Goal: Task Accomplishment & Management: Use online tool/utility

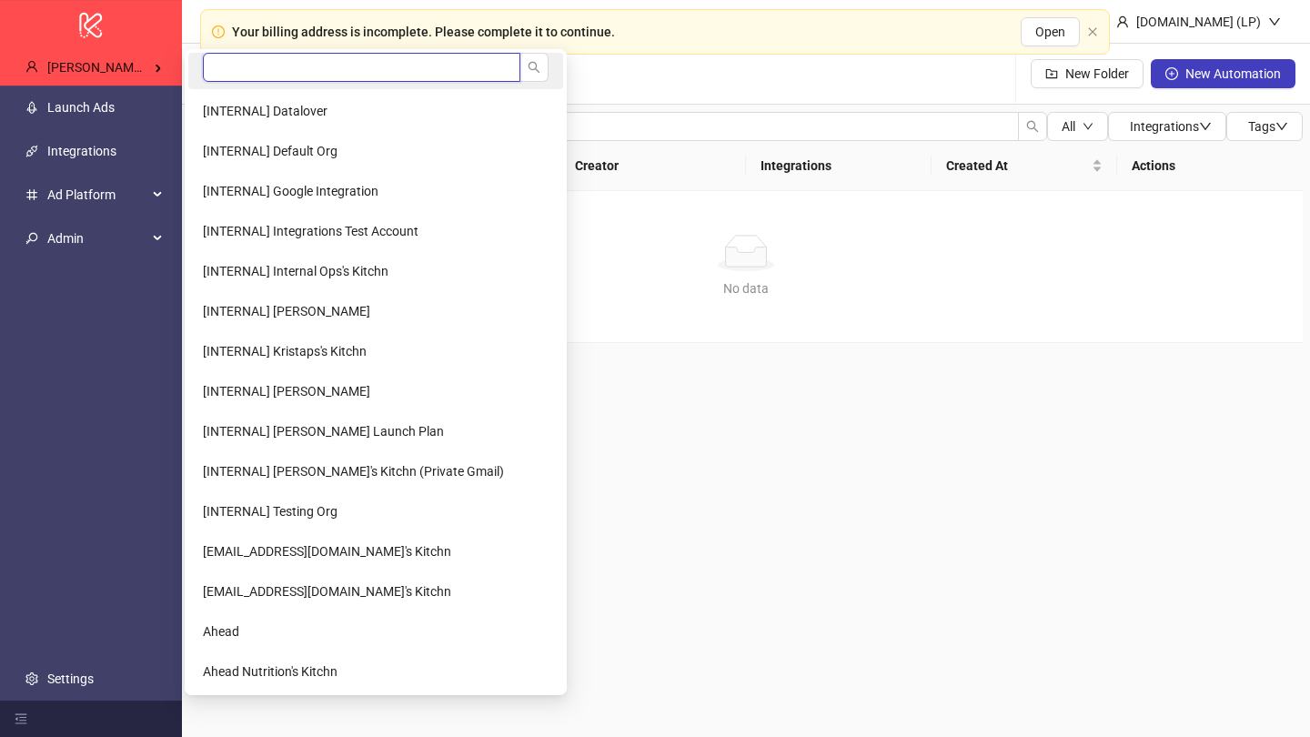
click at [233, 59] on input "search" at bounding box center [362, 67] width 318 height 29
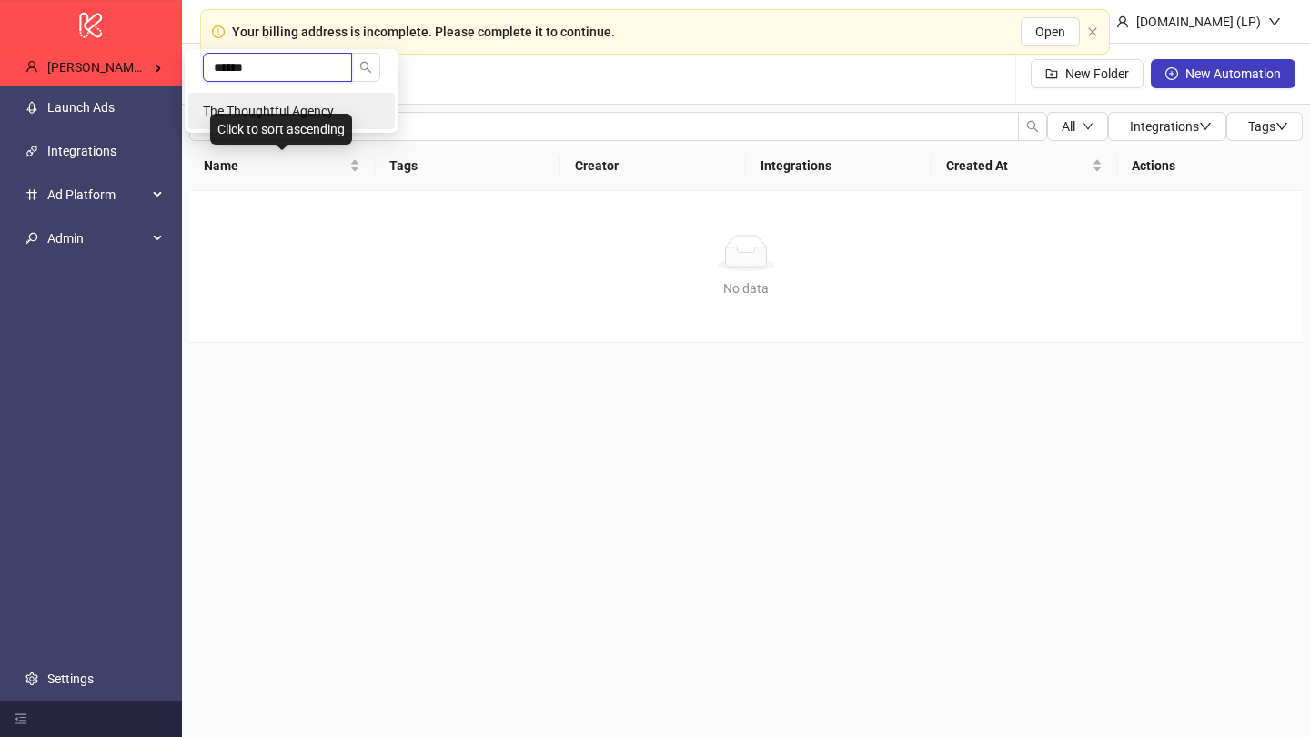
type input "******"
click at [267, 106] on span "The Thoughtful Agency" at bounding box center [268, 111] width 131 height 15
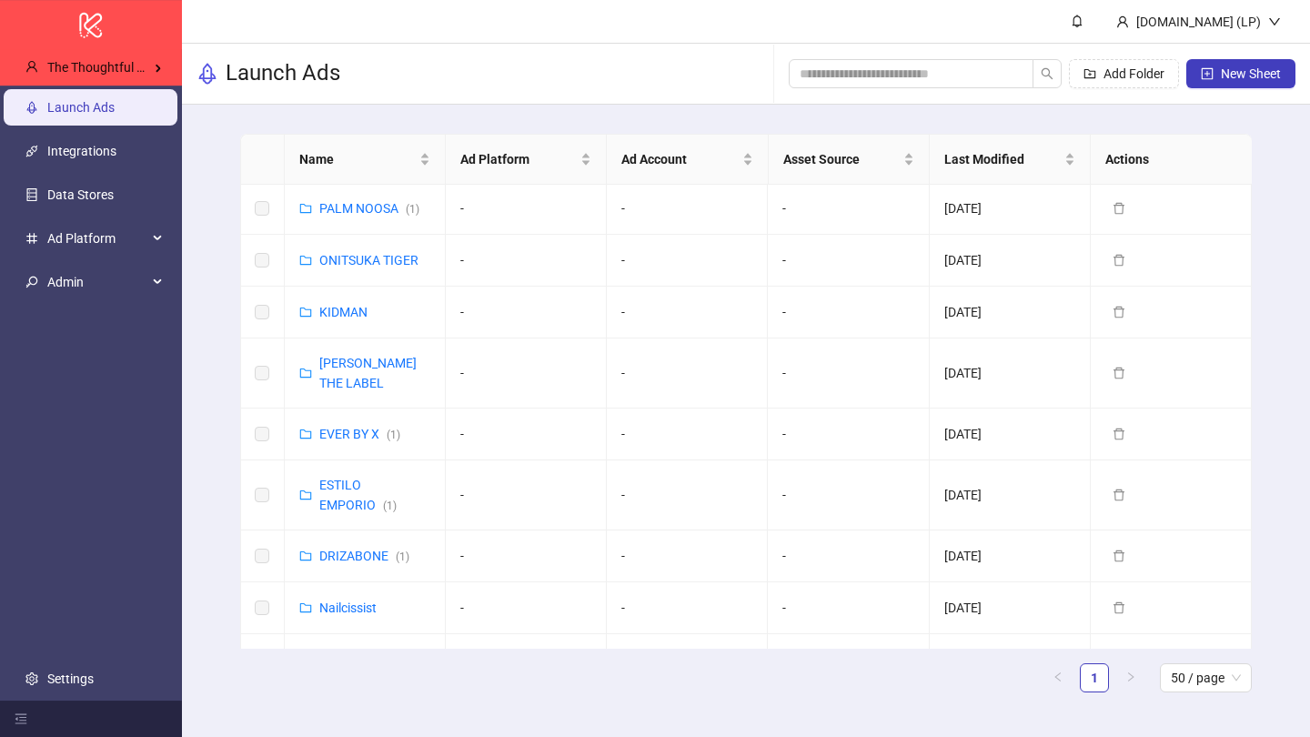
scroll to position [333, 0]
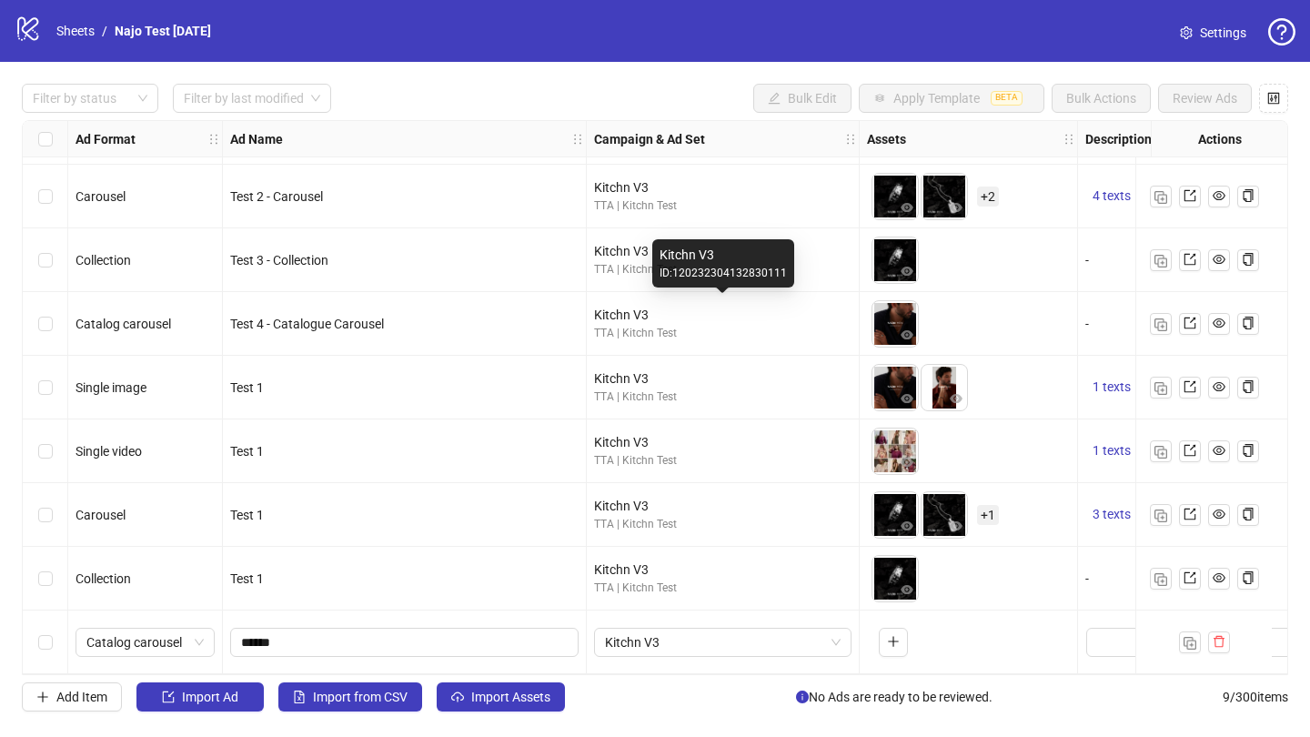
scroll to position [62, 6]
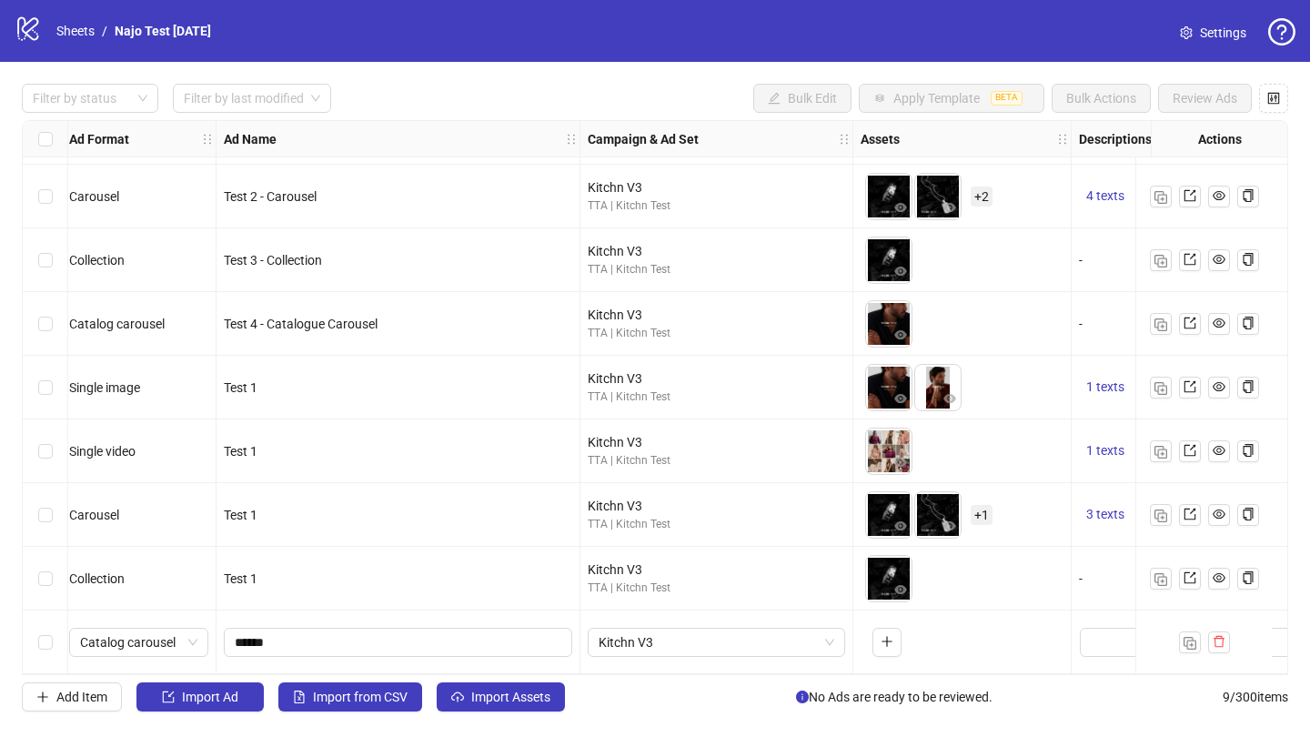
click at [34, 33] on icon "logo/logo-mobile" at bounding box center [28, 28] width 27 height 27
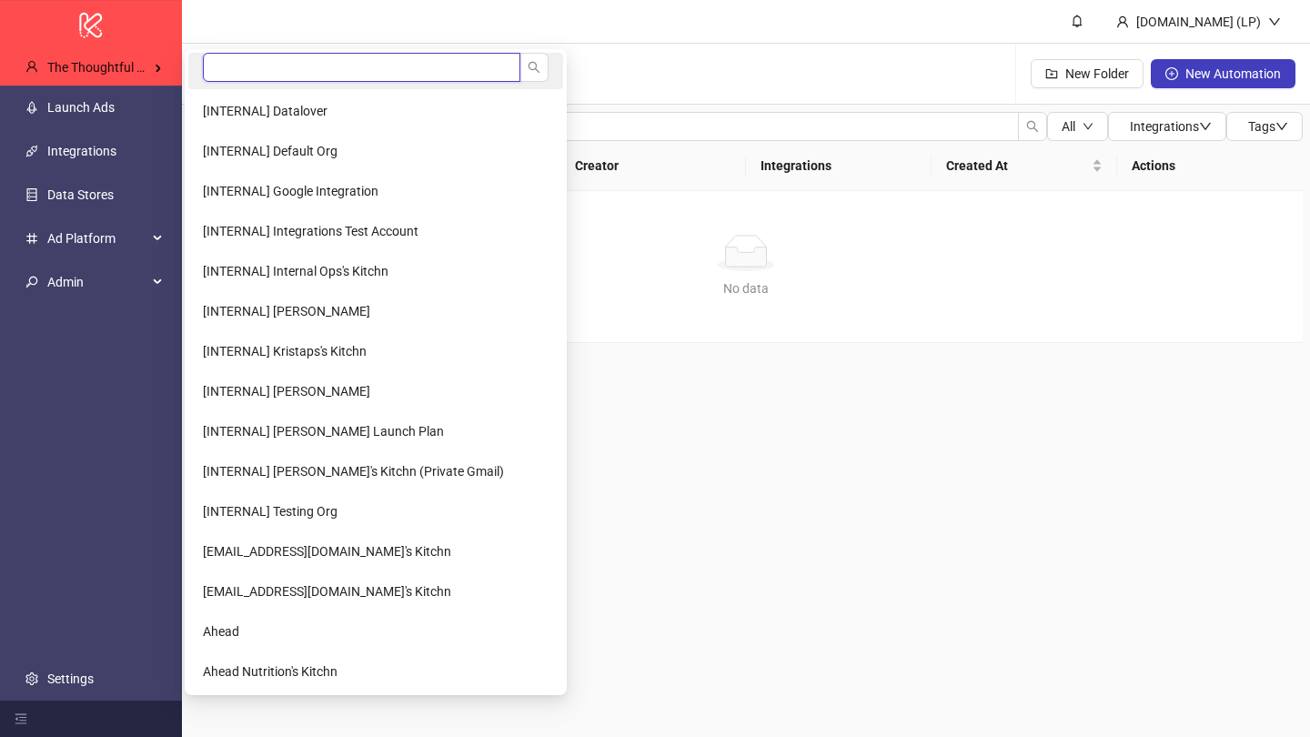
click at [247, 59] on input "search" at bounding box center [362, 67] width 318 height 29
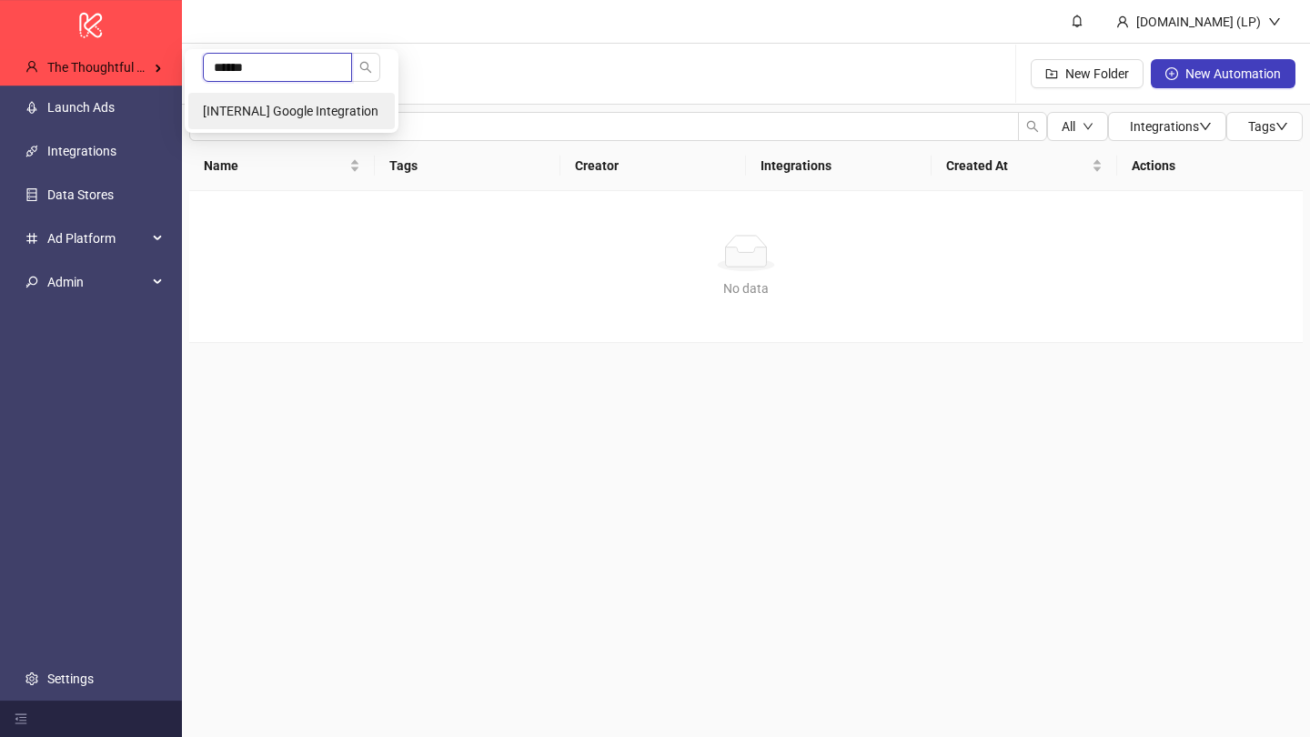
type input "******"
click at [288, 116] on span "[INTERNAL] Google Integration" at bounding box center [291, 111] width 176 height 15
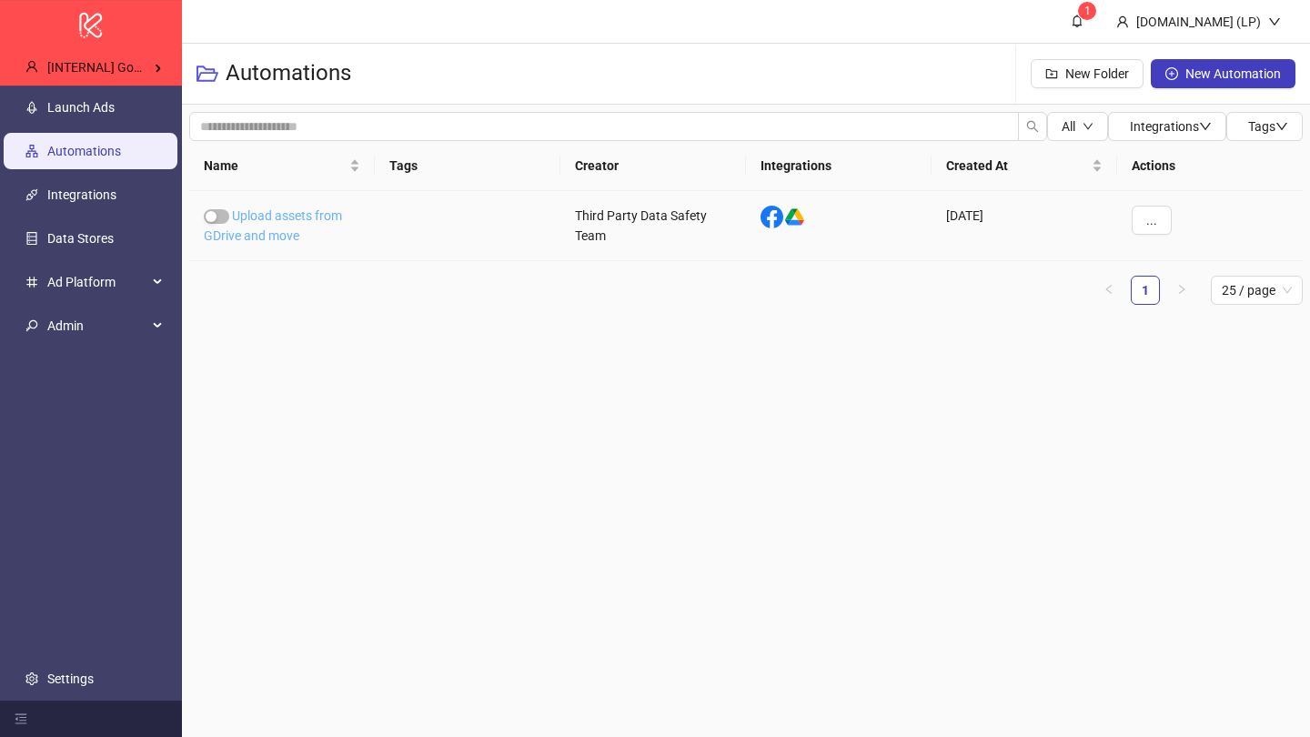
click at [278, 208] on link "Upload assets from GDrive and move" at bounding box center [273, 225] width 138 height 35
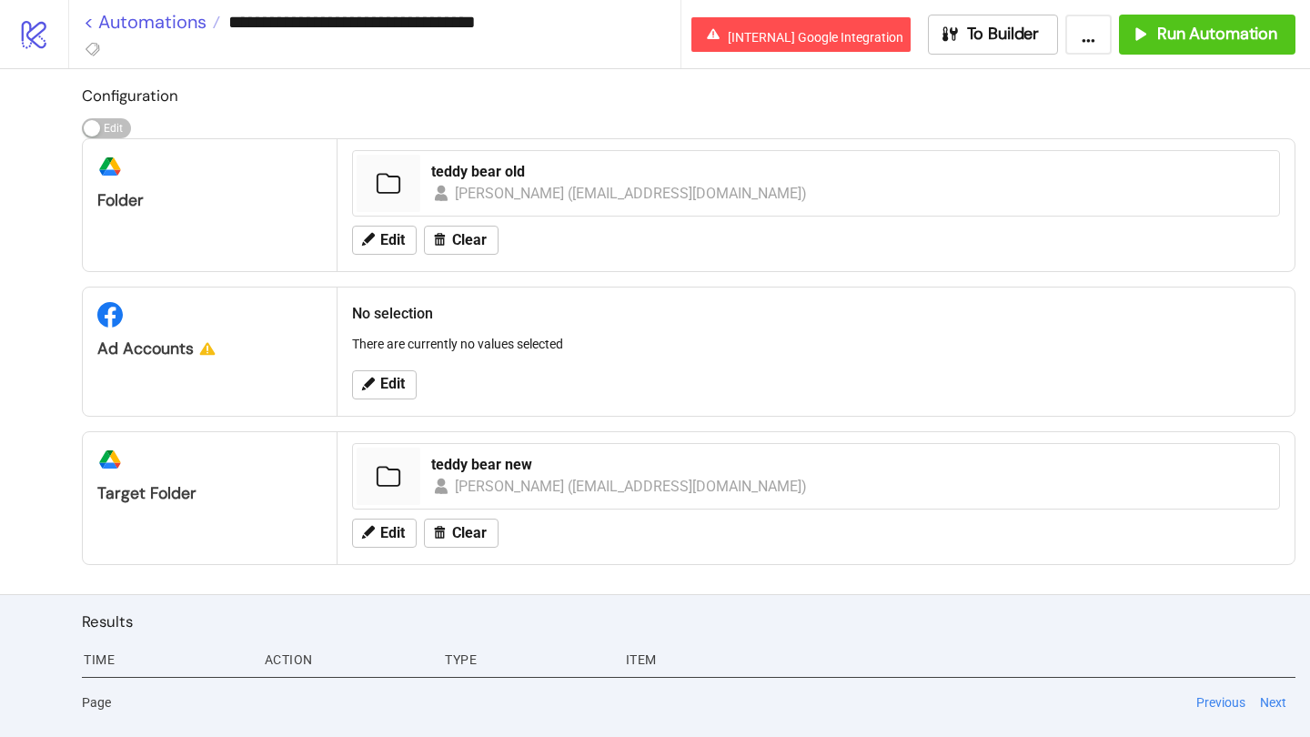
click at [164, 22] on link "< Automations" at bounding box center [152, 22] width 136 height 18
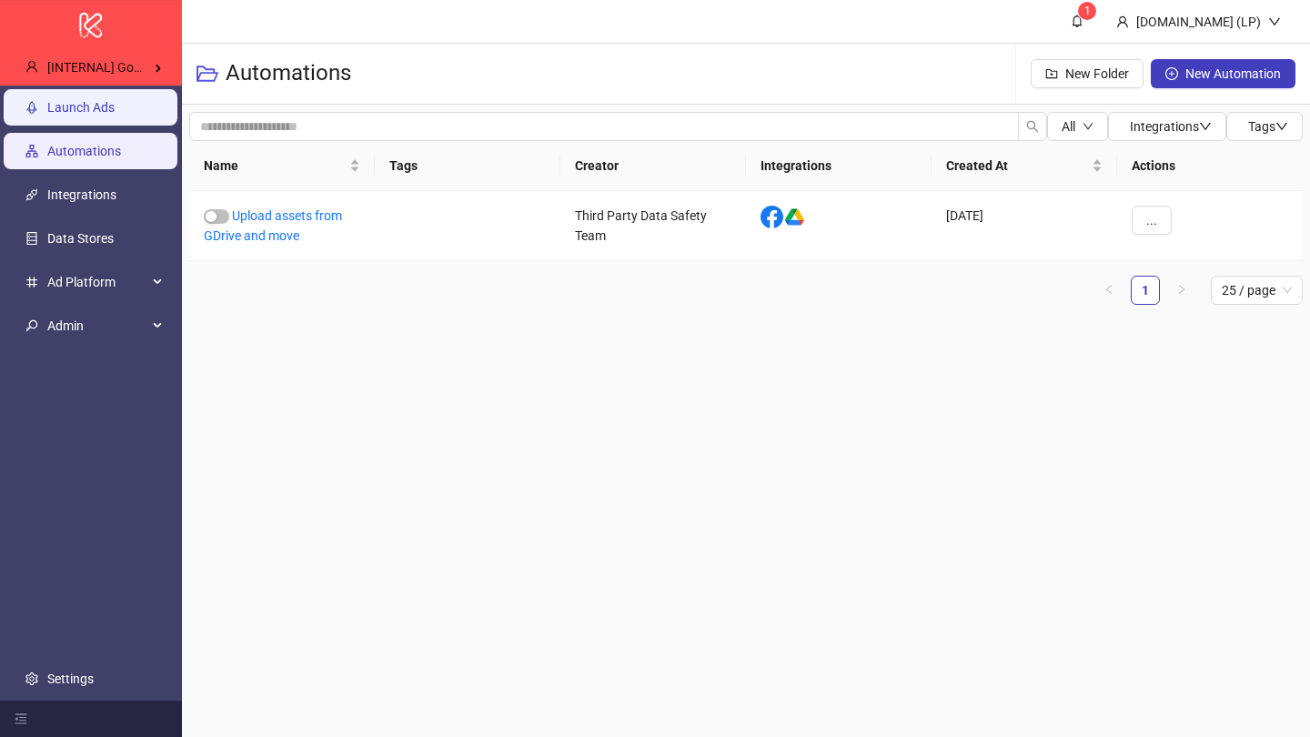
click at [100, 105] on link "Launch Ads" at bounding box center [80, 107] width 67 height 15
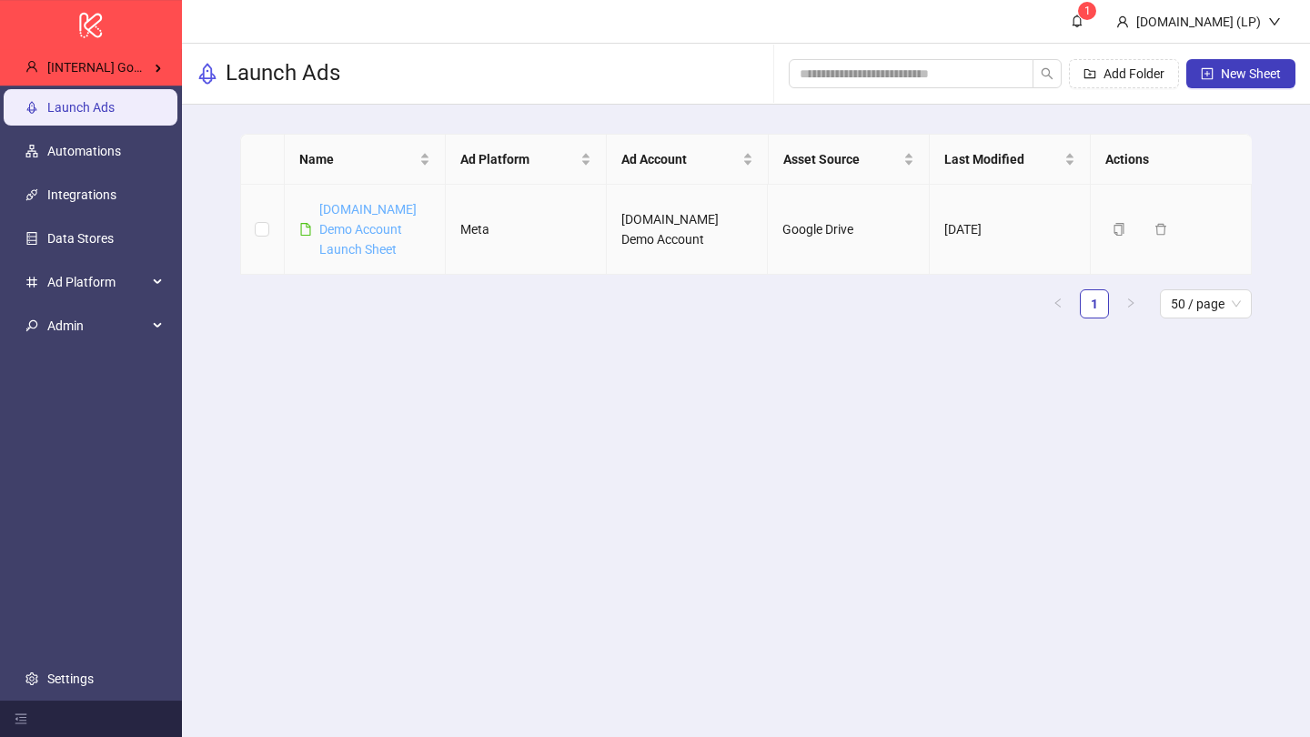
click at [372, 207] on link "[DOMAIN_NAME] Demo Account Launch Sheet" at bounding box center [367, 229] width 97 height 55
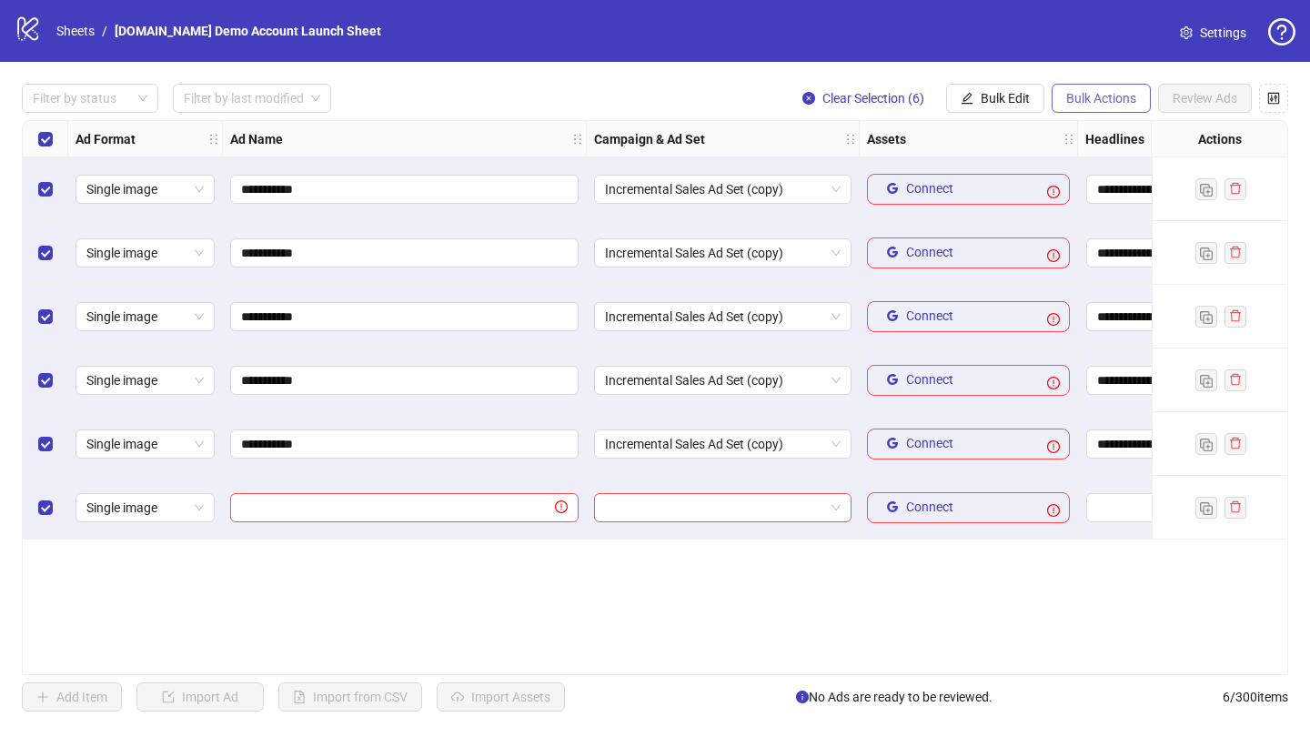
click at [1148, 103] on button "Bulk Actions" at bounding box center [1101, 98] width 99 height 29
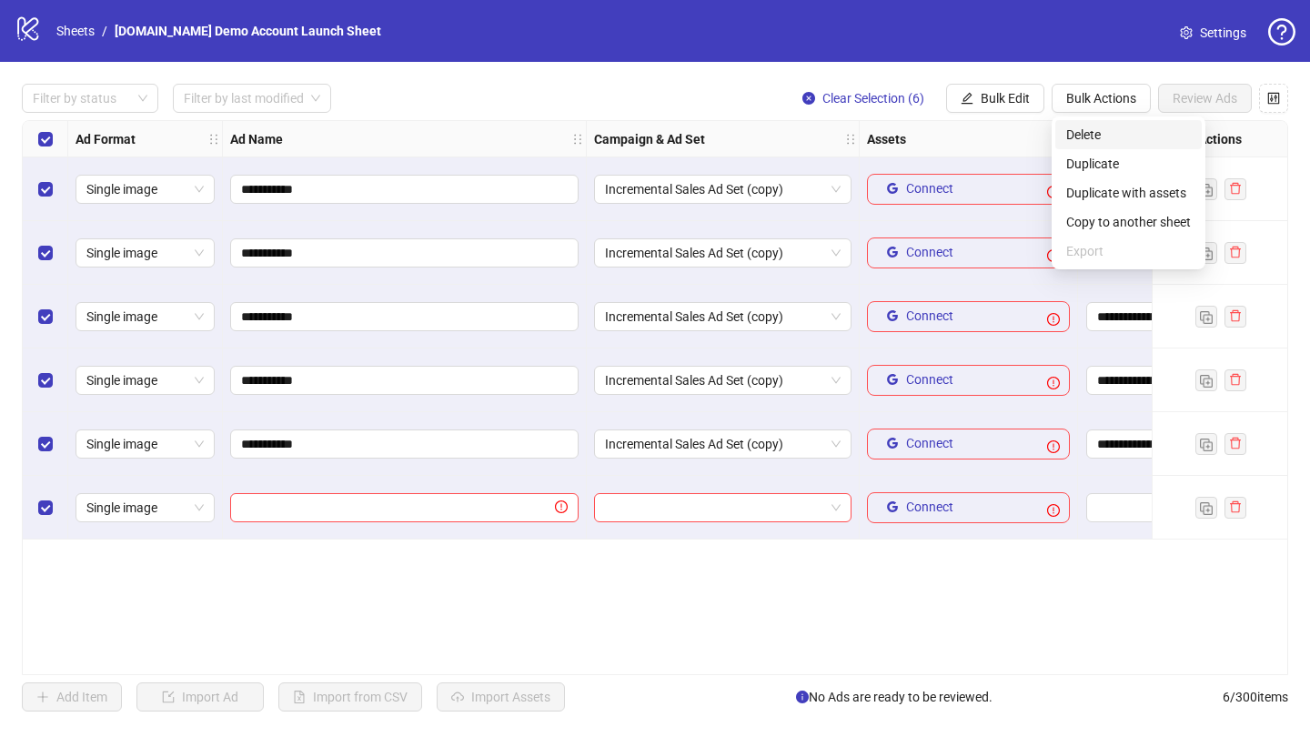
click at [1122, 138] on span "Delete" at bounding box center [1128, 135] width 125 height 20
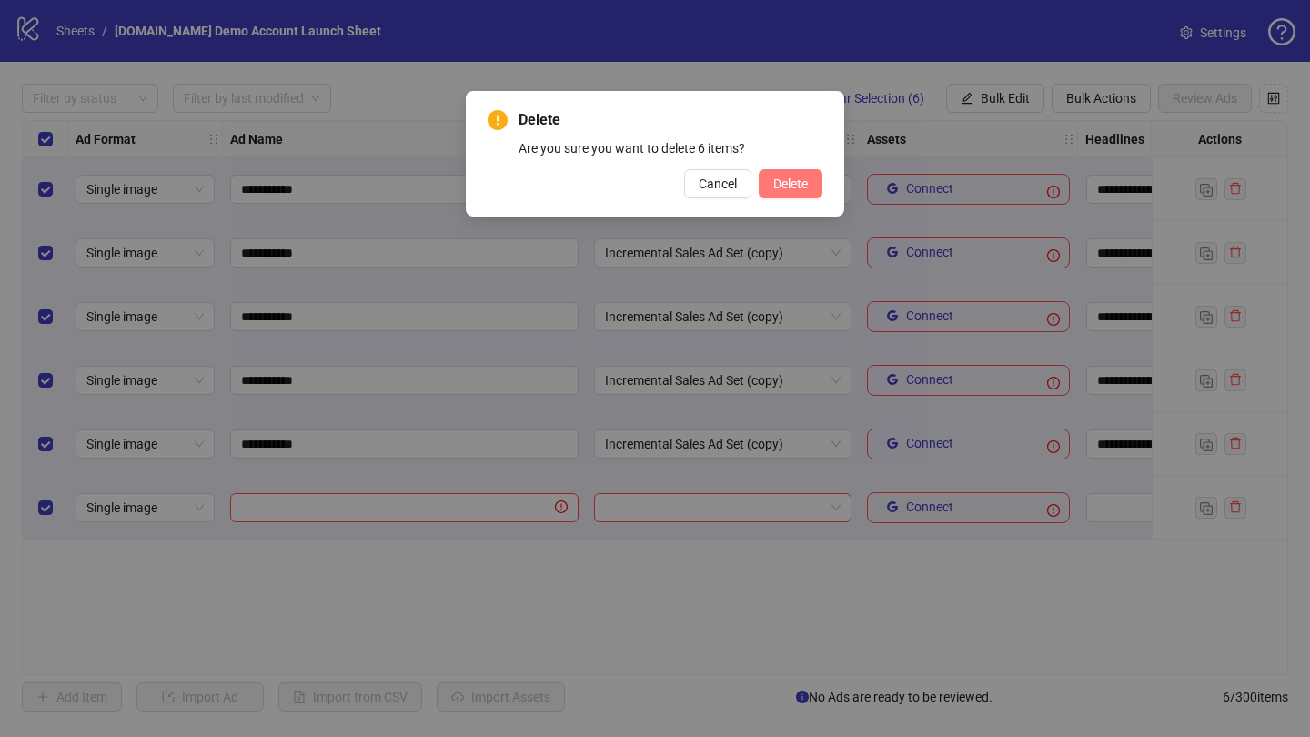
click at [811, 180] on button "Delete" at bounding box center [791, 183] width 64 height 29
